Goal: Task Accomplishment & Management: Complete application form

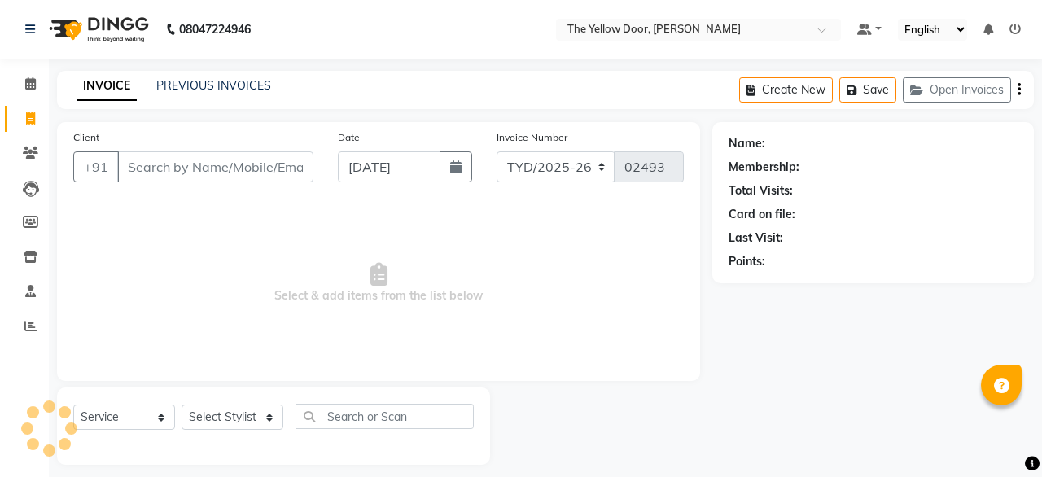
select select "service"
click at [213, 418] on select "Select Stylist" at bounding box center [233, 417] width 102 height 25
click at [213, 418] on select "Select Stylist Amit Roy Bina Deena Jena Housekeeping Manager Sajiya Shefi Shano…" at bounding box center [233, 417] width 102 height 25
select select "67915"
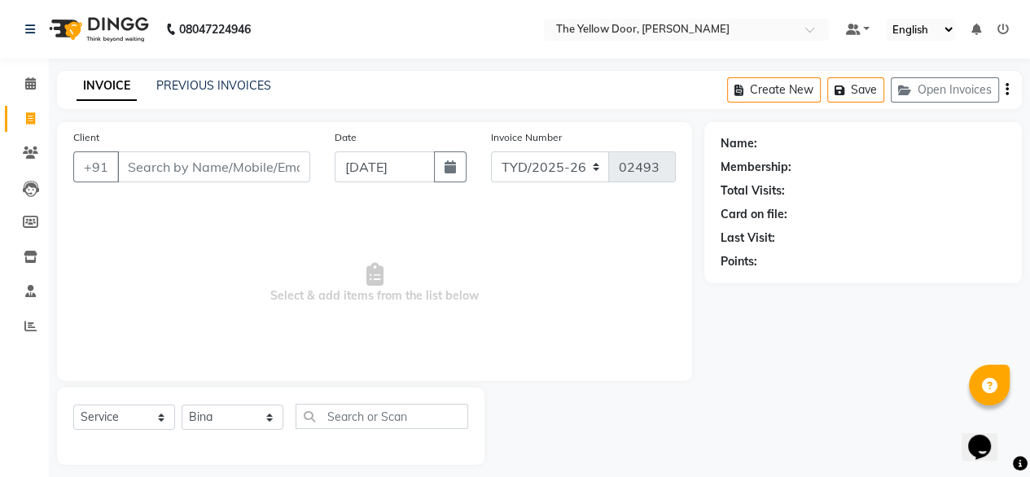
click at [182, 406] on select "Select Stylist Amit Roy Bina Deena Jena Housekeeping Manager Sajiya Shefi Shano…" at bounding box center [233, 417] width 102 height 25
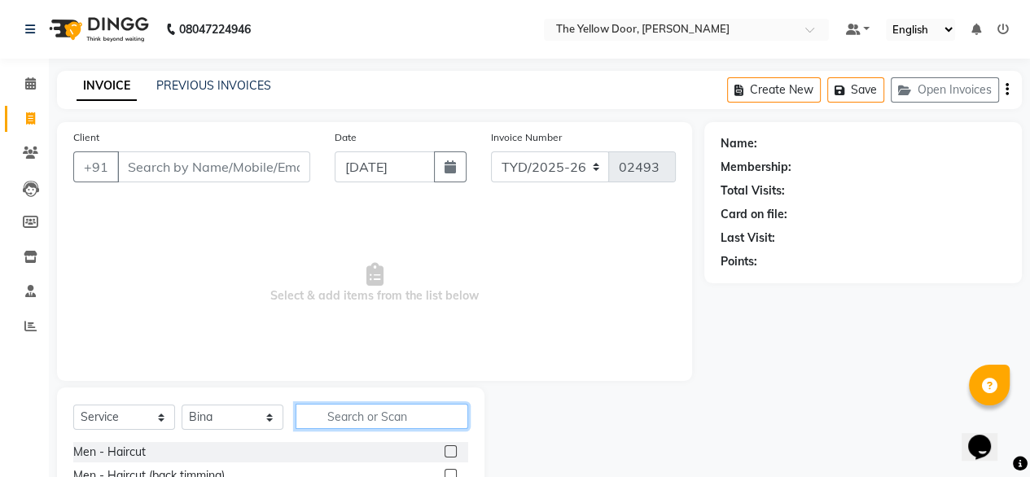
click at [328, 421] on input "text" at bounding box center [382, 416] width 173 height 25
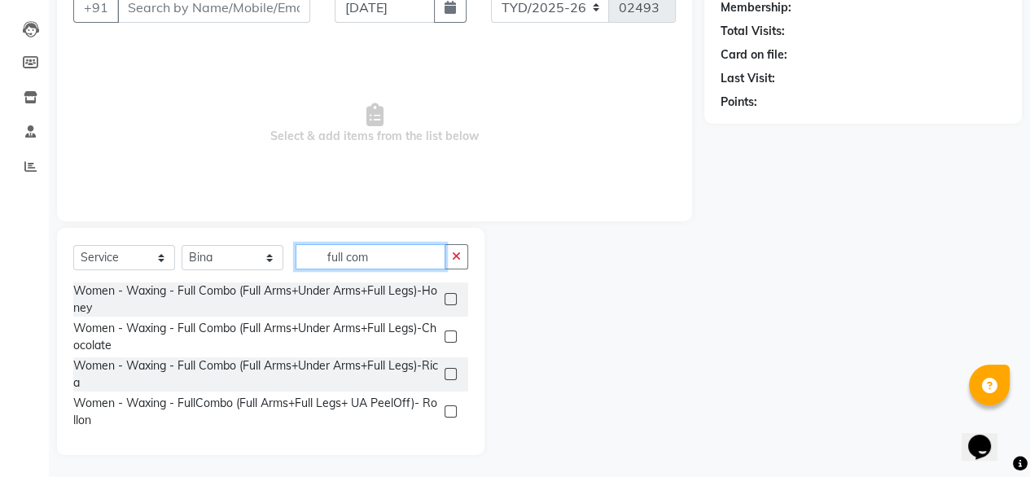
scroll to position [163, 0]
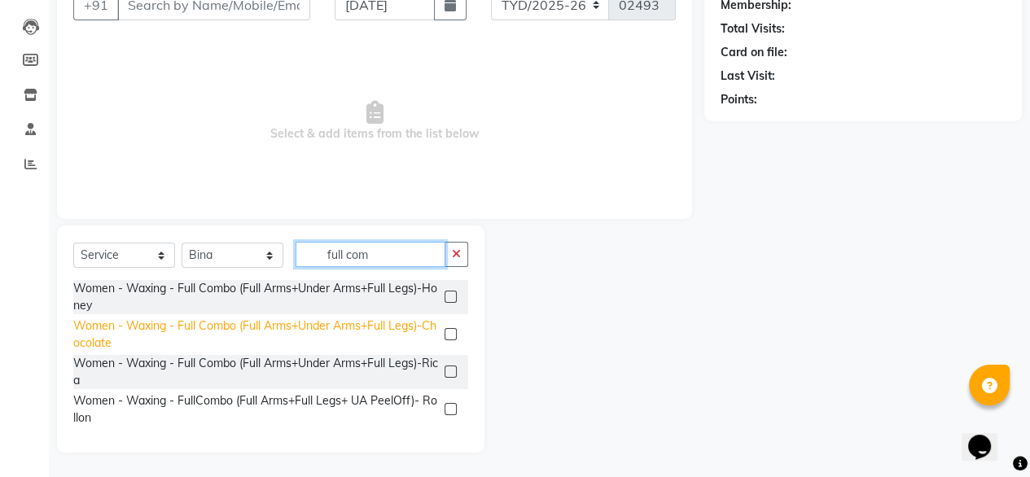
type input "full com"
click at [194, 344] on div "Women - Waxing - Full Combo (Full Arms+Under Arms+Full Legs)-Chocolate" at bounding box center [255, 335] width 365 height 34
checkbox input "false"
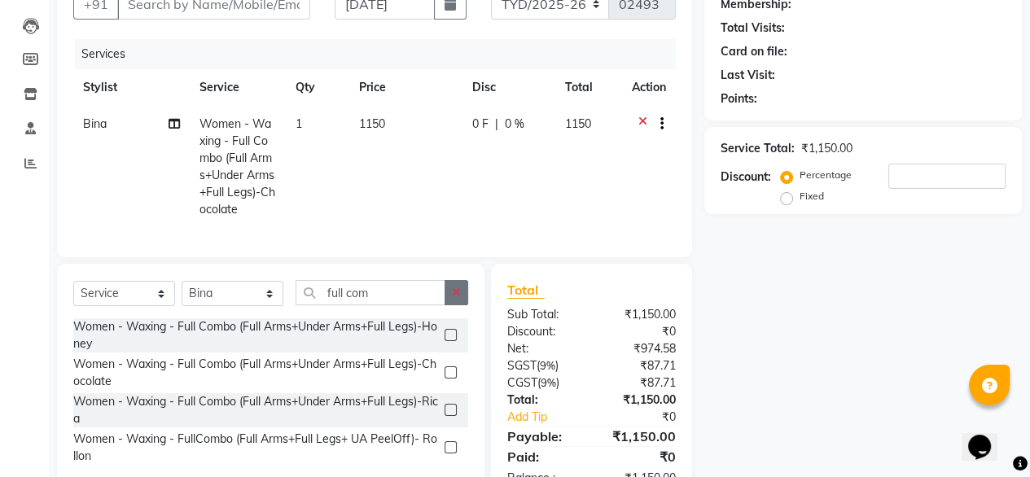
click at [457, 296] on button "button" at bounding box center [457, 292] width 24 height 25
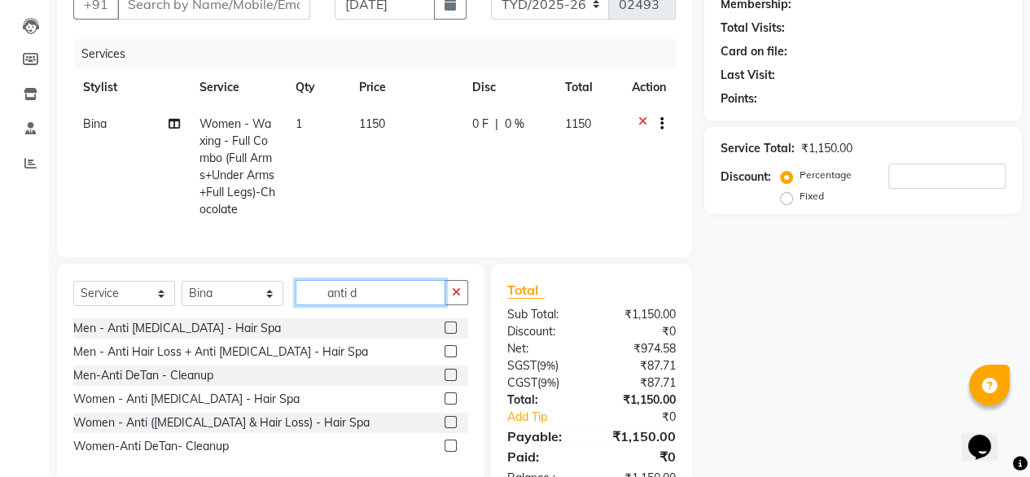
scroll to position [226, 0]
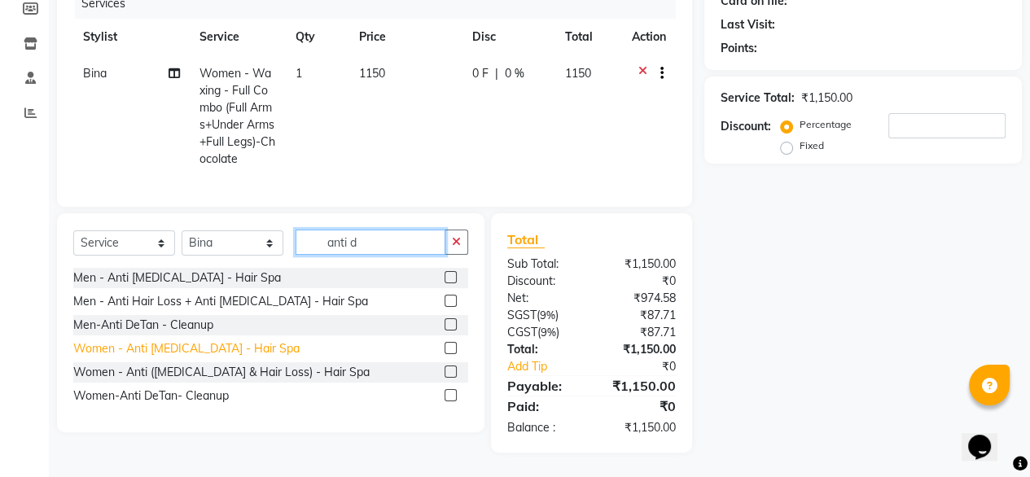
type input "anti d"
click at [247, 349] on div "Women - Anti Dandruff - Hair Spa" at bounding box center [186, 348] width 226 height 17
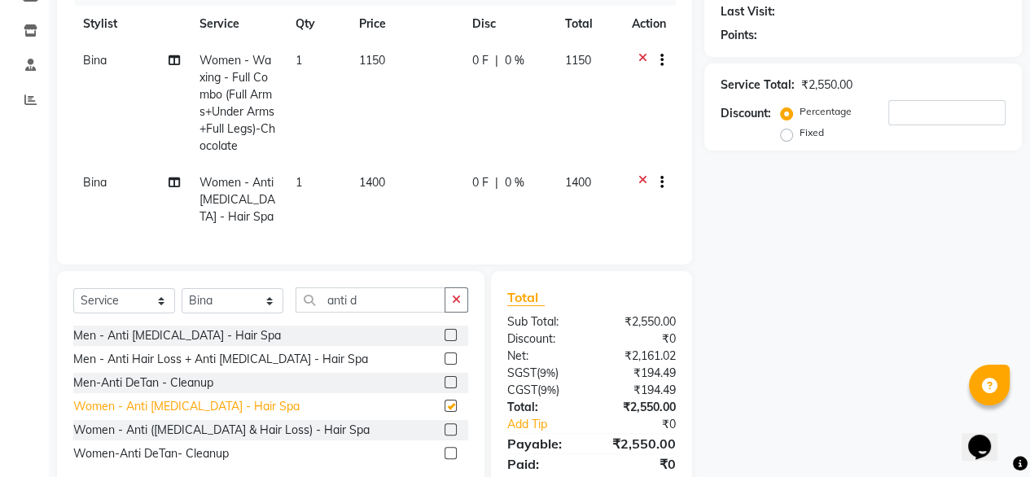
checkbox input "false"
click at [453, 305] on icon "button" at bounding box center [456, 299] width 9 height 11
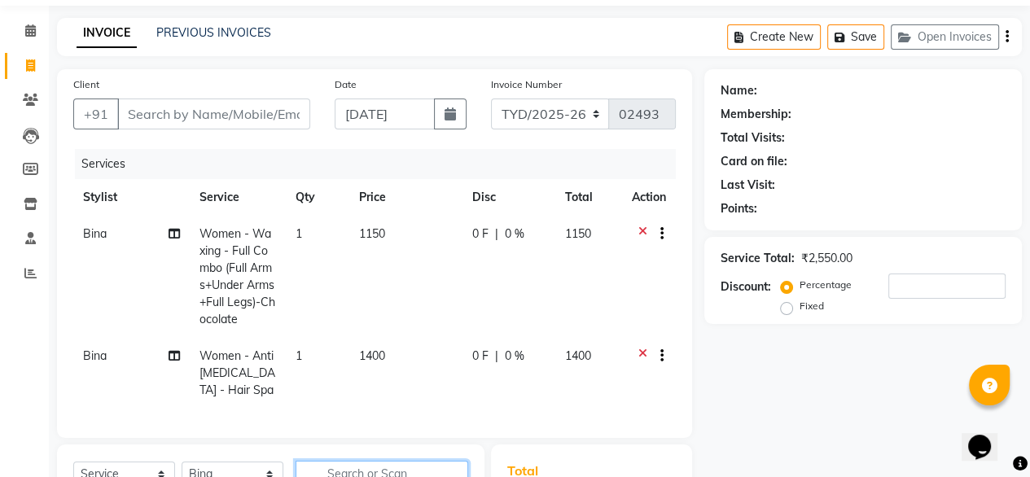
scroll to position [37, 0]
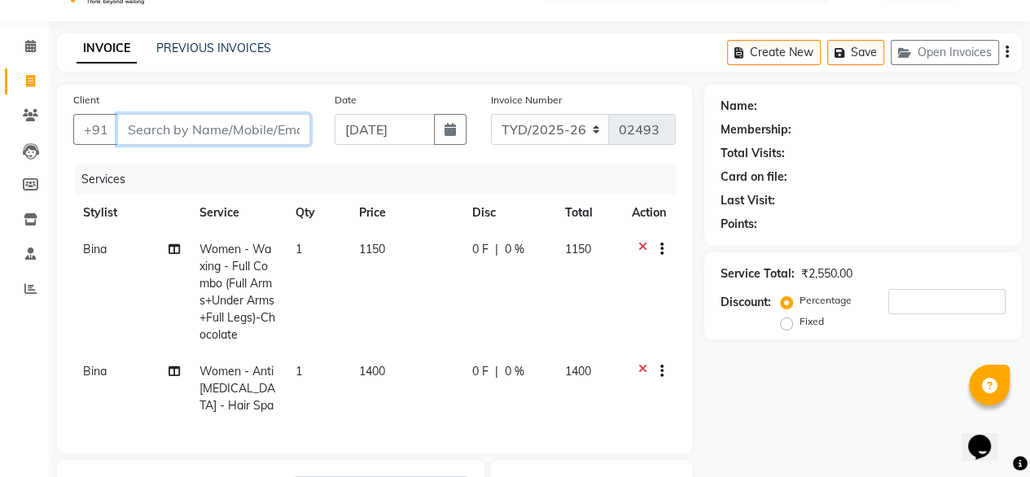
click at [190, 125] on input "Client" at bounding box center [213, 129] width 193 height 31
type input "9"
type input "0"
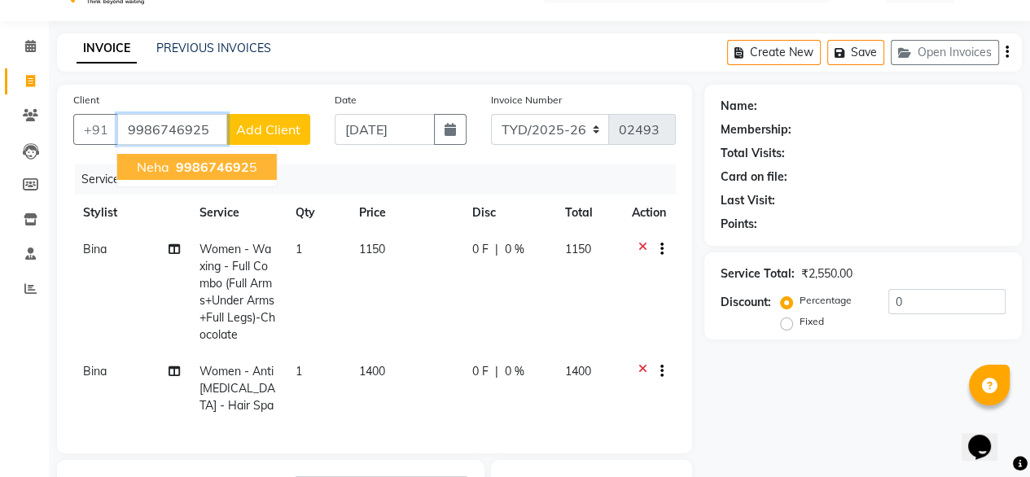
type input "9986746925"
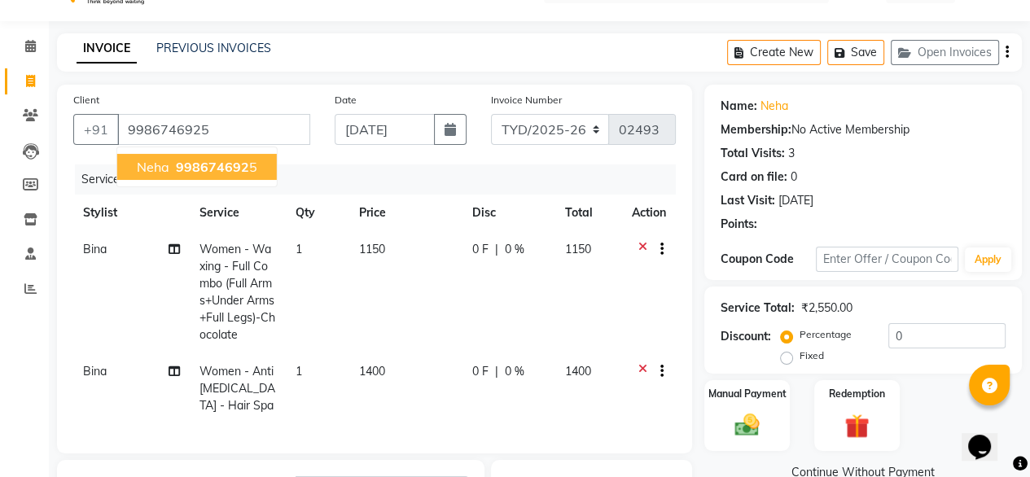
click at [186, 164] on span "998674692" at bounding box center [212, 167] width 73 height 16
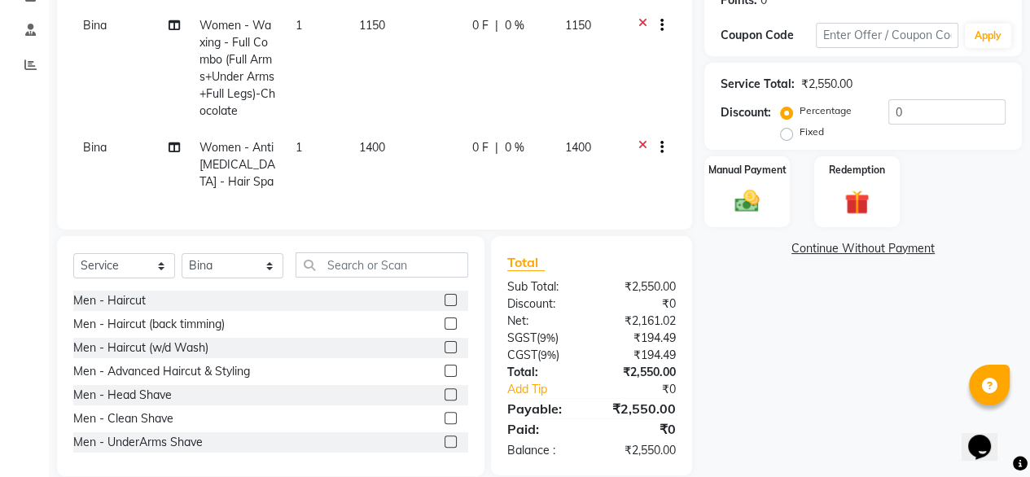
scroll to position [298, 0]
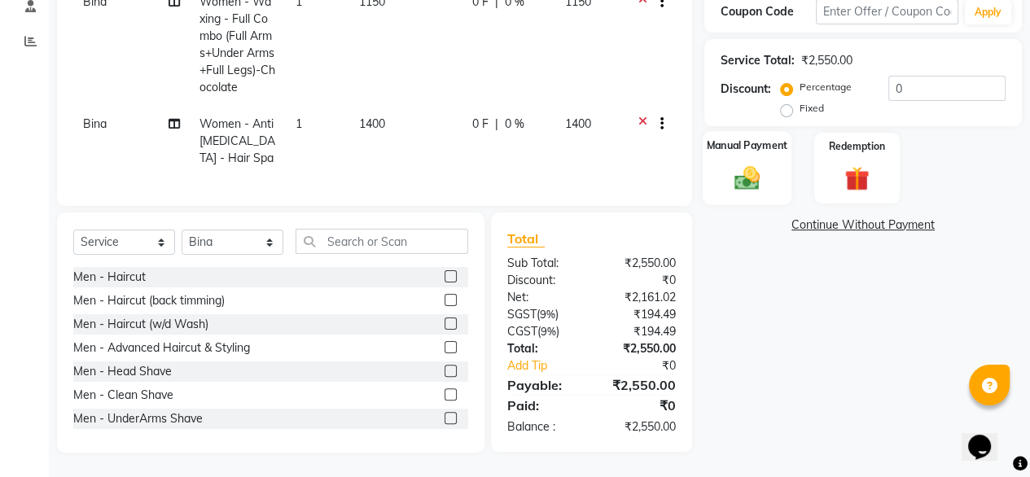
click at [749, 164] on img at bounding box center [747, 177] width 42 height 29
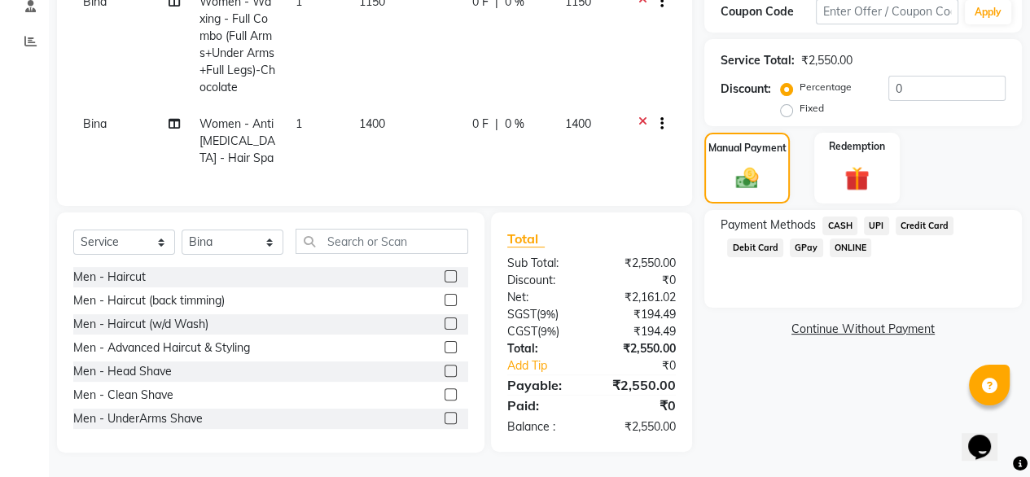
click at [876, 217] on span "UPI" at bounding box center [876, 226] width 25 height 19
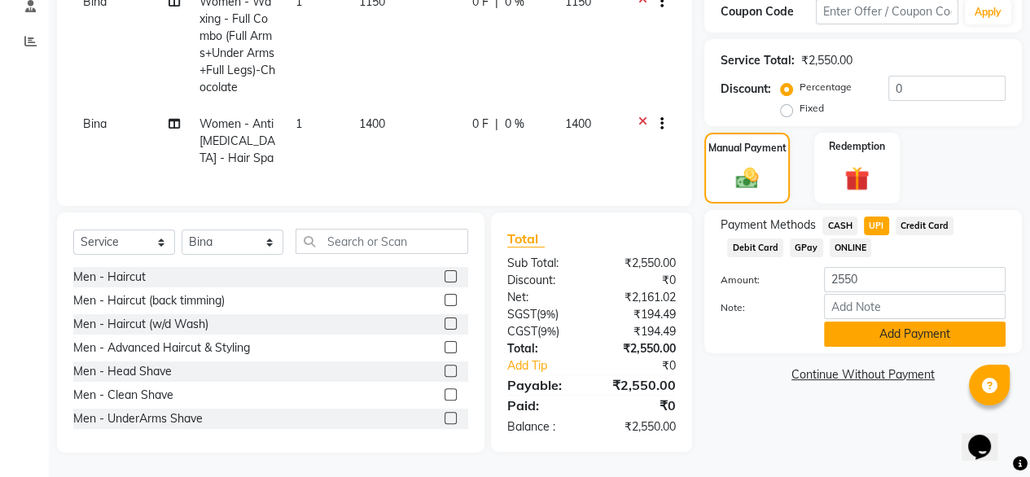
click at [911, 327] on button "Add Payment" at bounding box center [915, 334] width 182 height 25
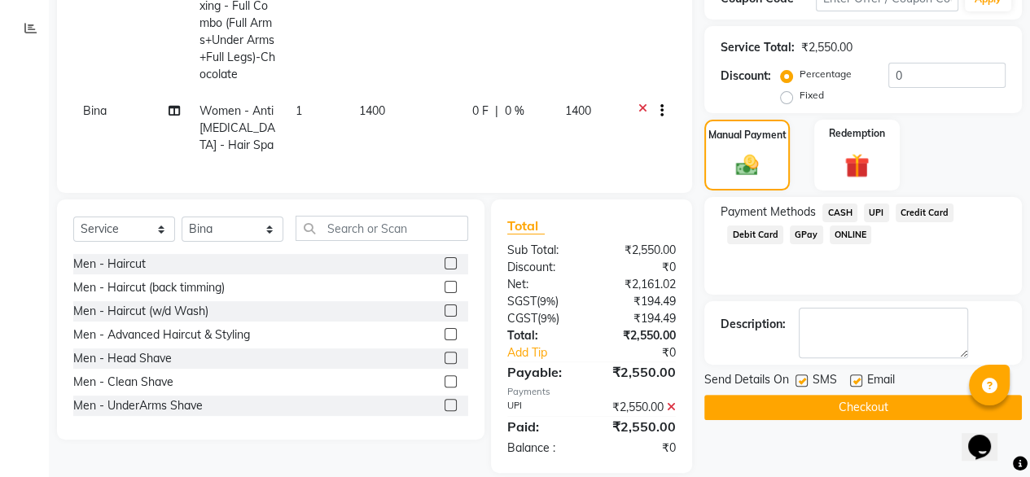
scroll to position [331, 0]
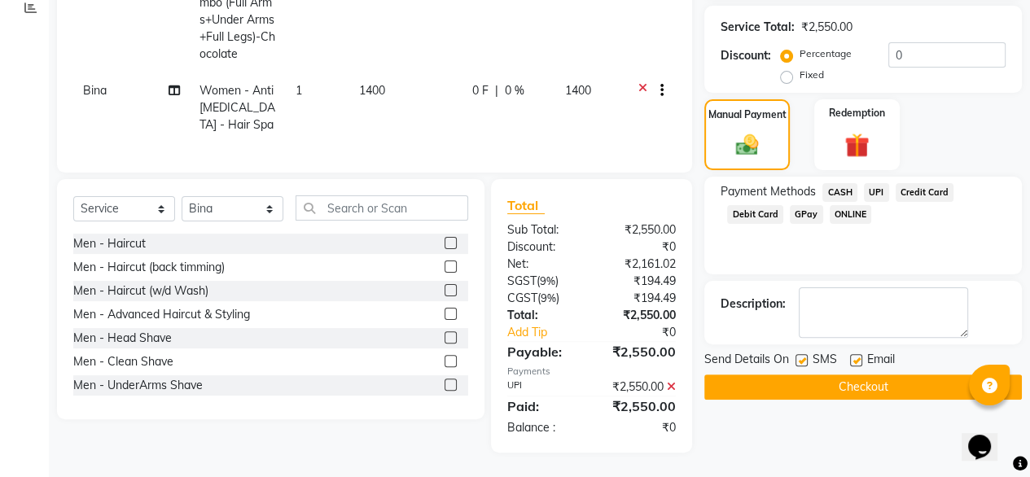
click at [862, 375] on button "Checkout" at bounding box center [863, 387] width 318 height 25
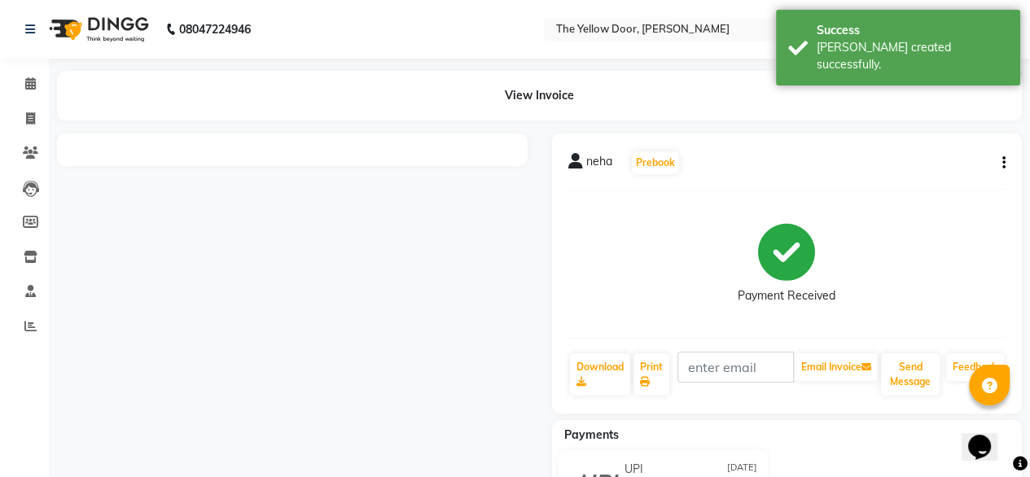
click at [287, 265] on div at bounding box center [292, 338] width 495 height 408
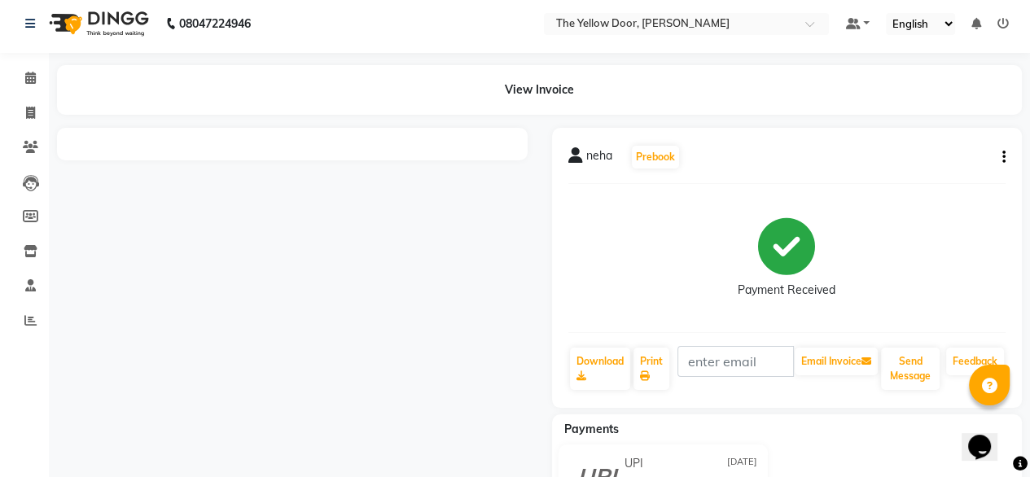
scroll to position [88, 0]
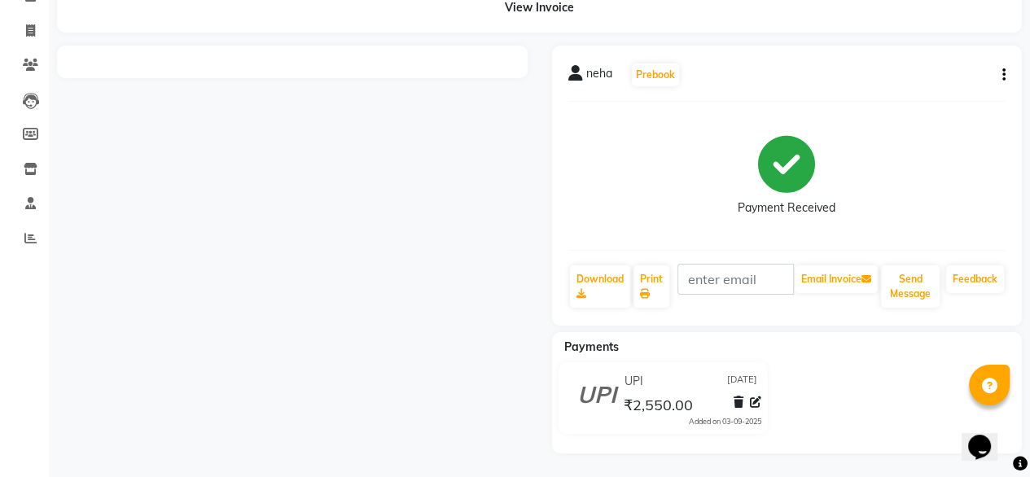
click at [306, 208] on div at bounding box center [292, 250] width 495 height 408
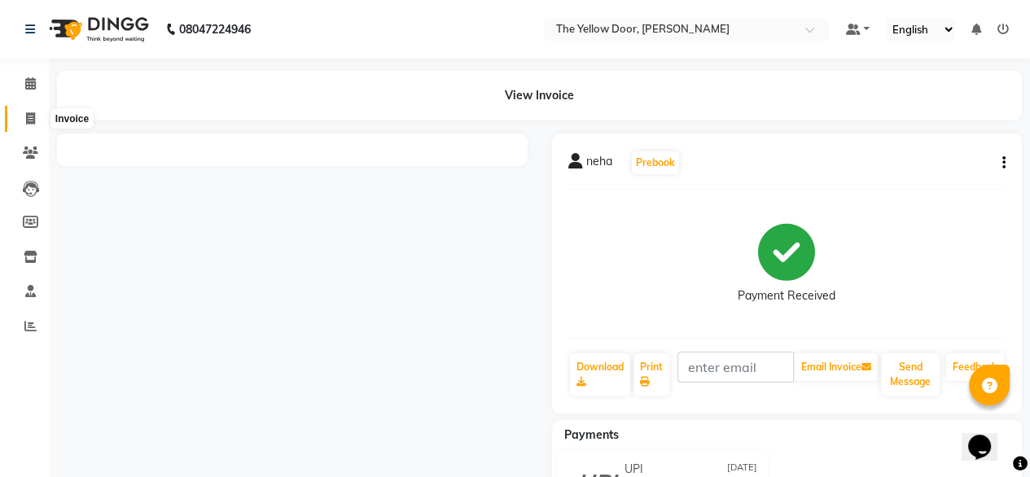
click at [25, 125] on span at bounding box center [30, 119] width 29 height 19
select select "service"
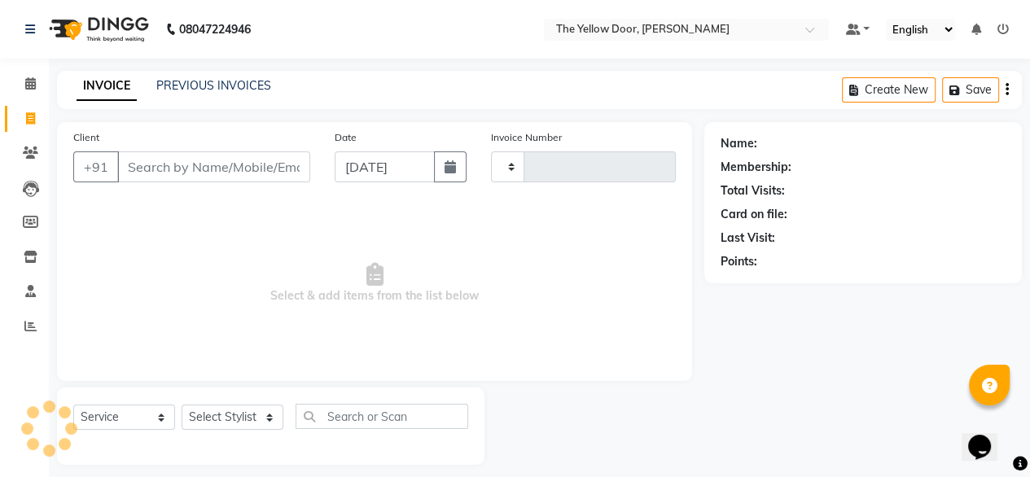
scroll to position [13, 0]
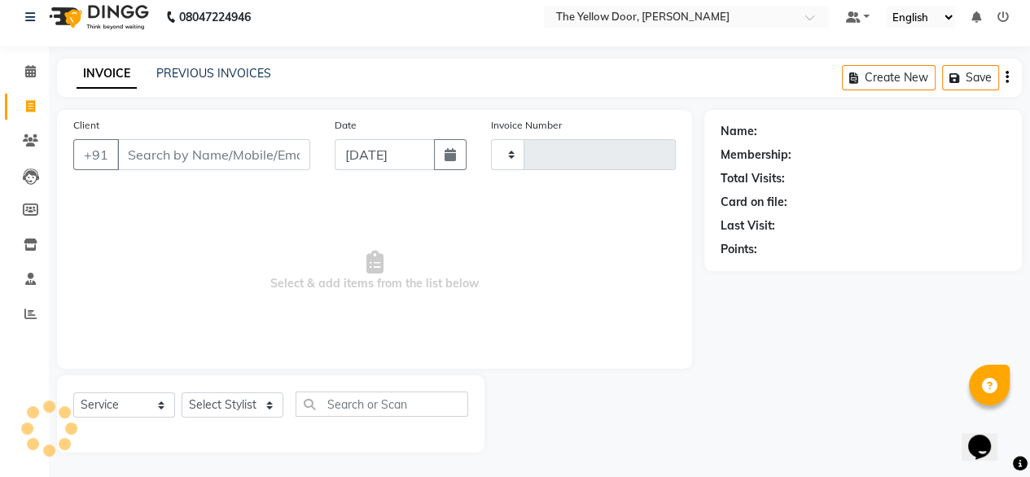
type input "02494"
select select "5650"
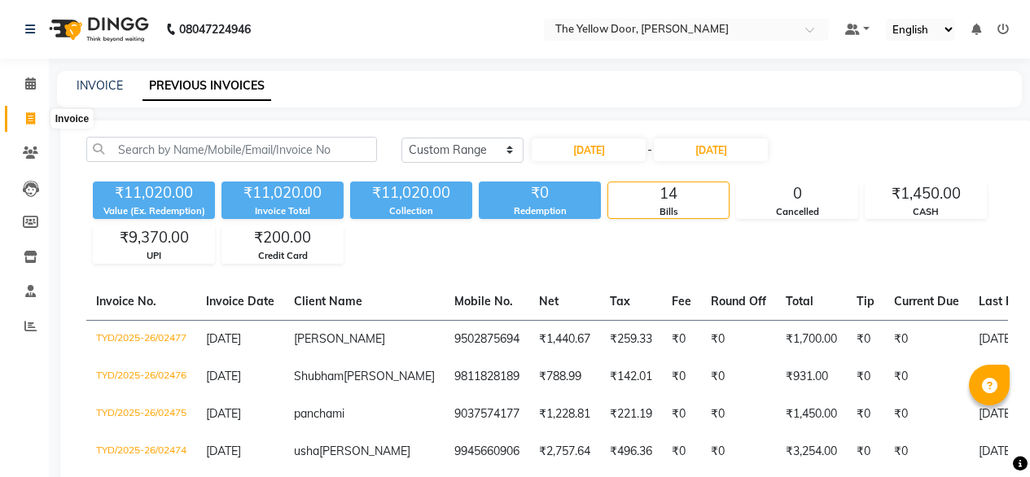
select select "range"
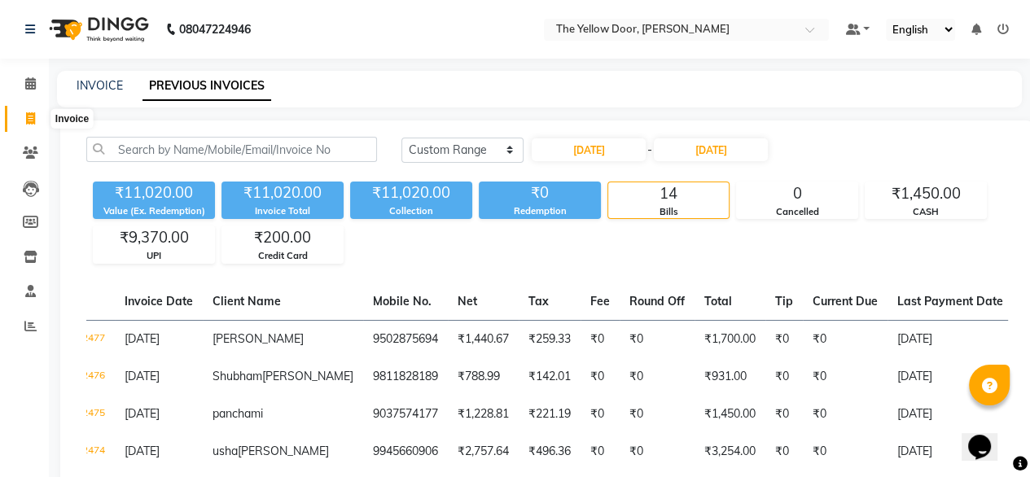
click at [33, 119] on icon at bounding box center [30, 118] width 9 height 12
select select "service"
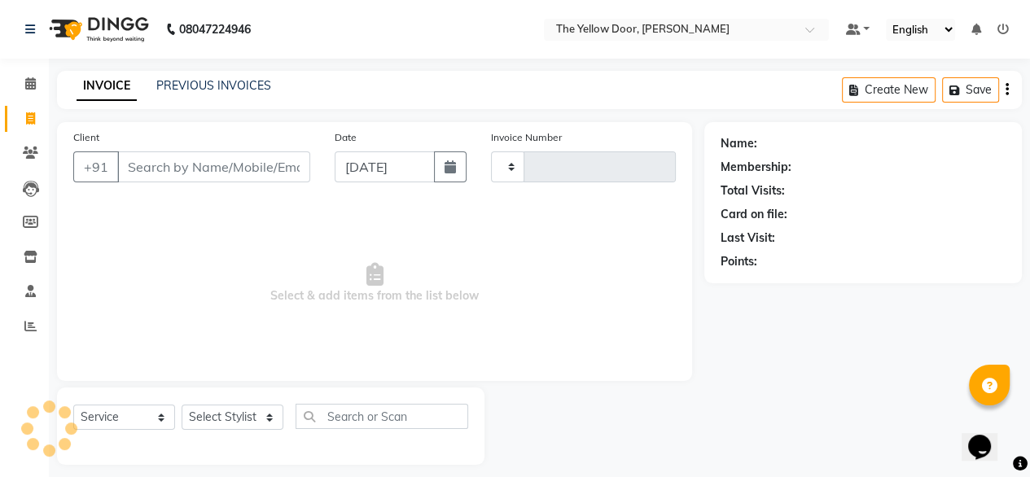
scroll to position [13, 0]
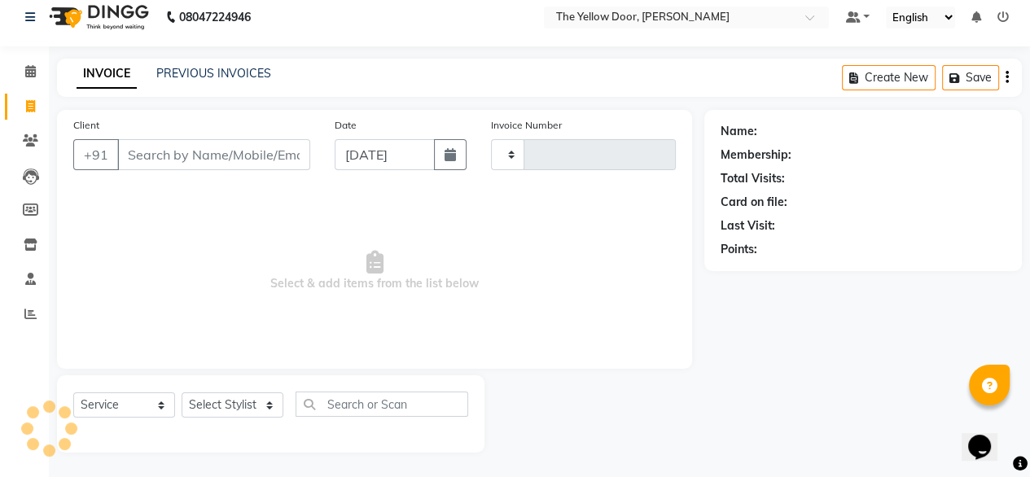
type input "02494"
select select "5650"
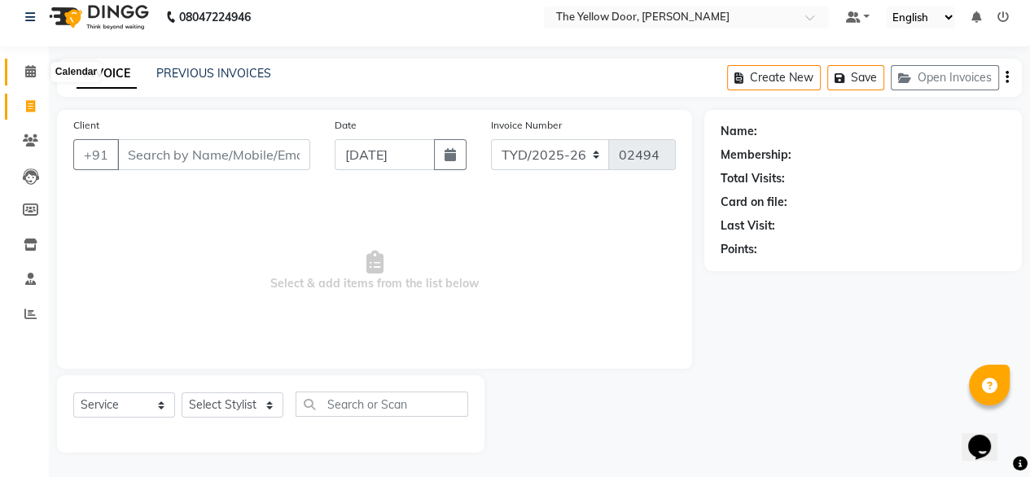
click at [33, 72] on icon at bounding box center [30, 71] width 11 height 12
